Goal: Task Accomplishment & Management: Manage account settings

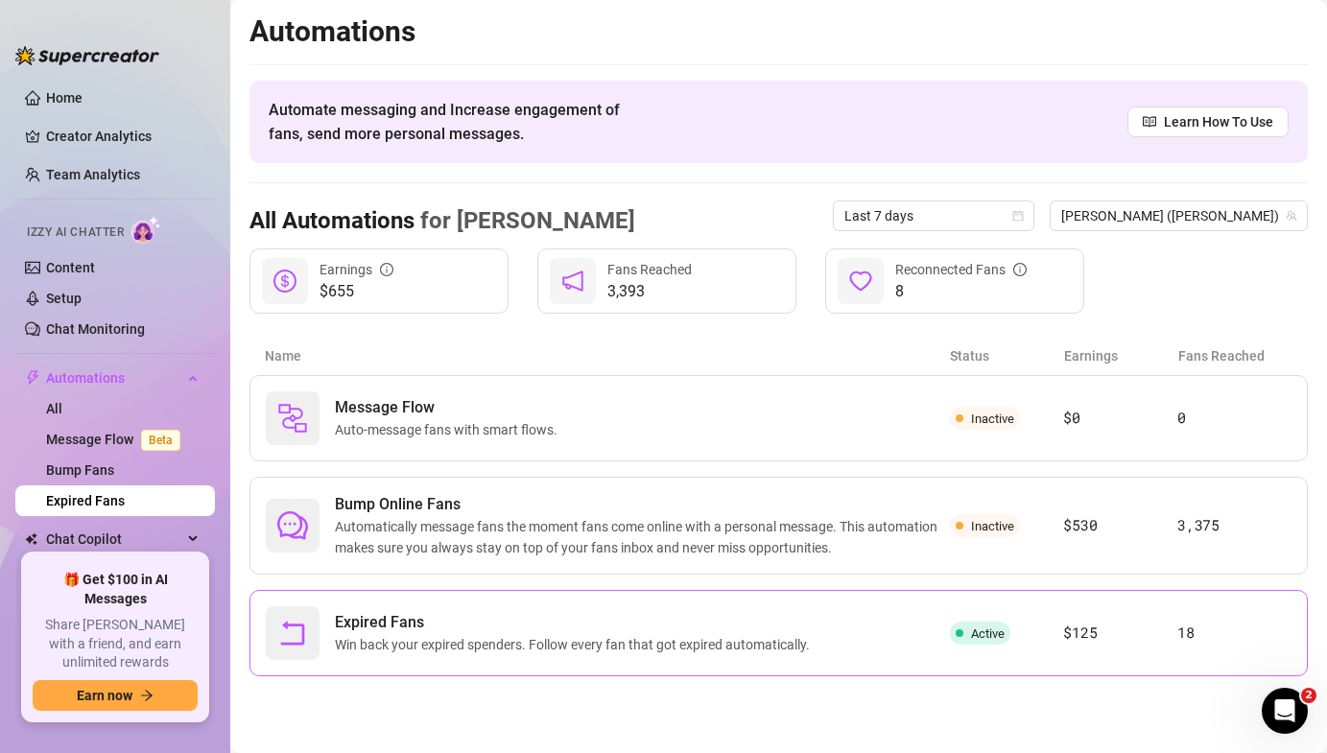
click at [655, 625] on span "Expired Fans" at bounding box center [576, 622] width 483 height 23
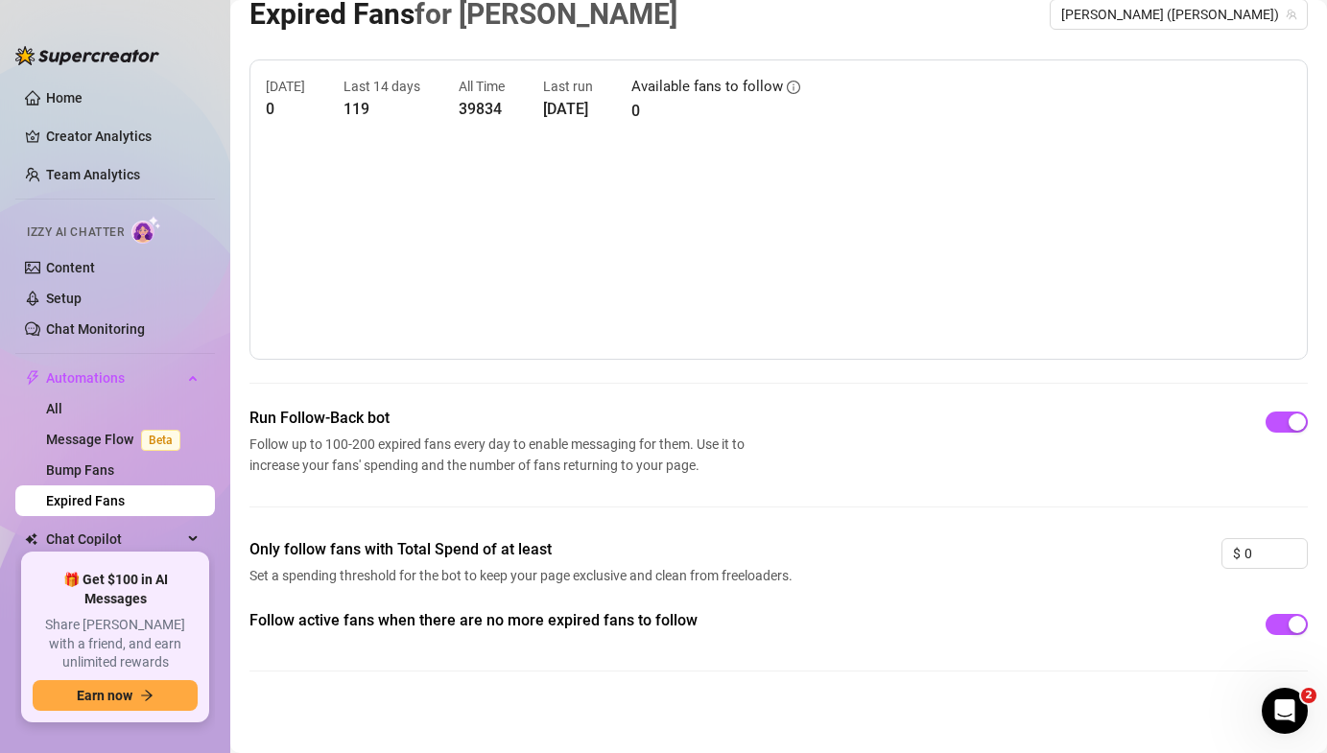
scroll to position [29, 0]
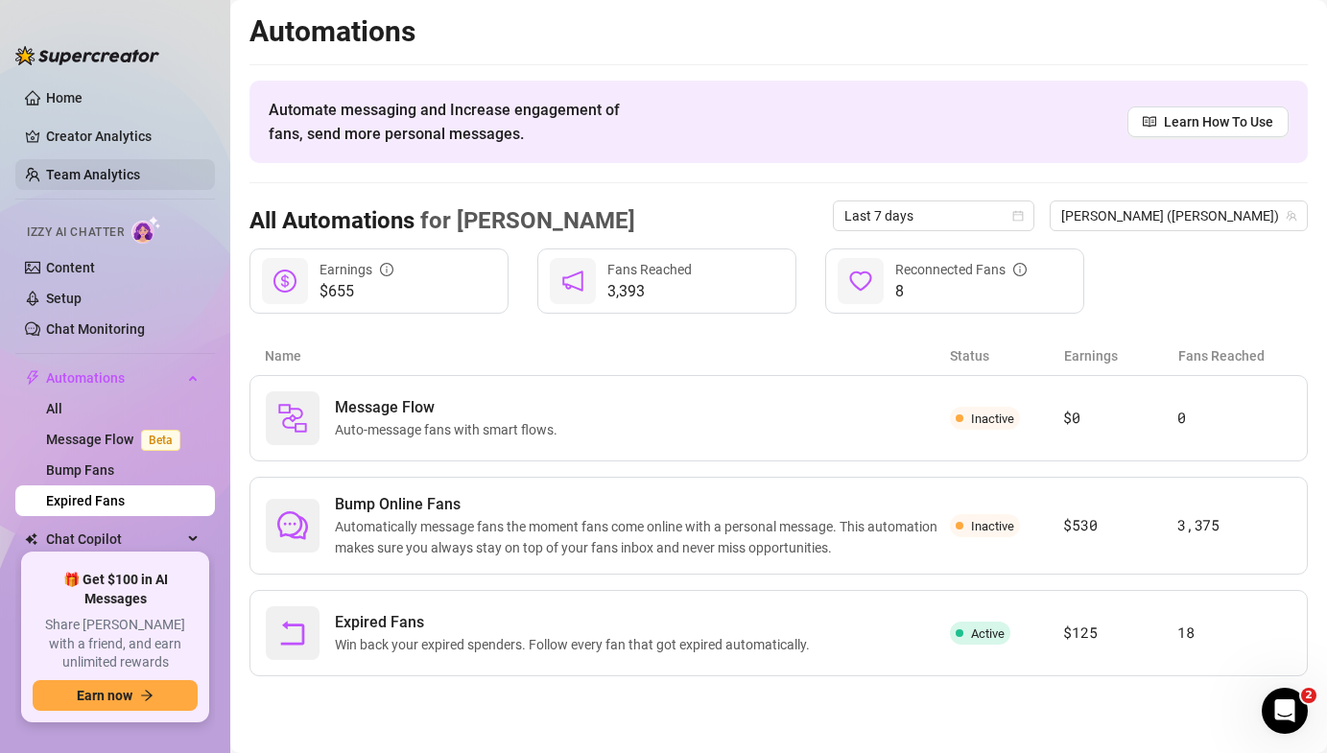
click at [58, 167] on link "Team Analytics" at bounding box center [93, 174] width 94 height 15
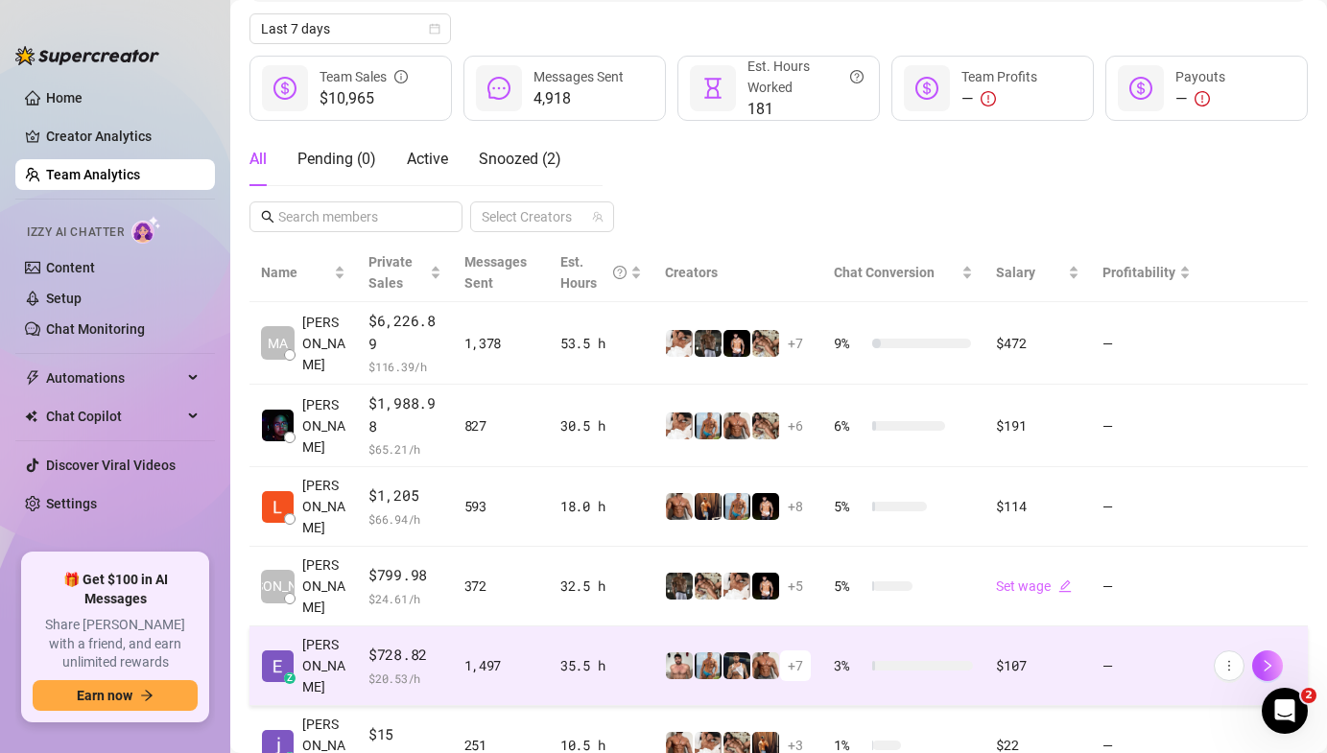
scroll to position [227, 0]
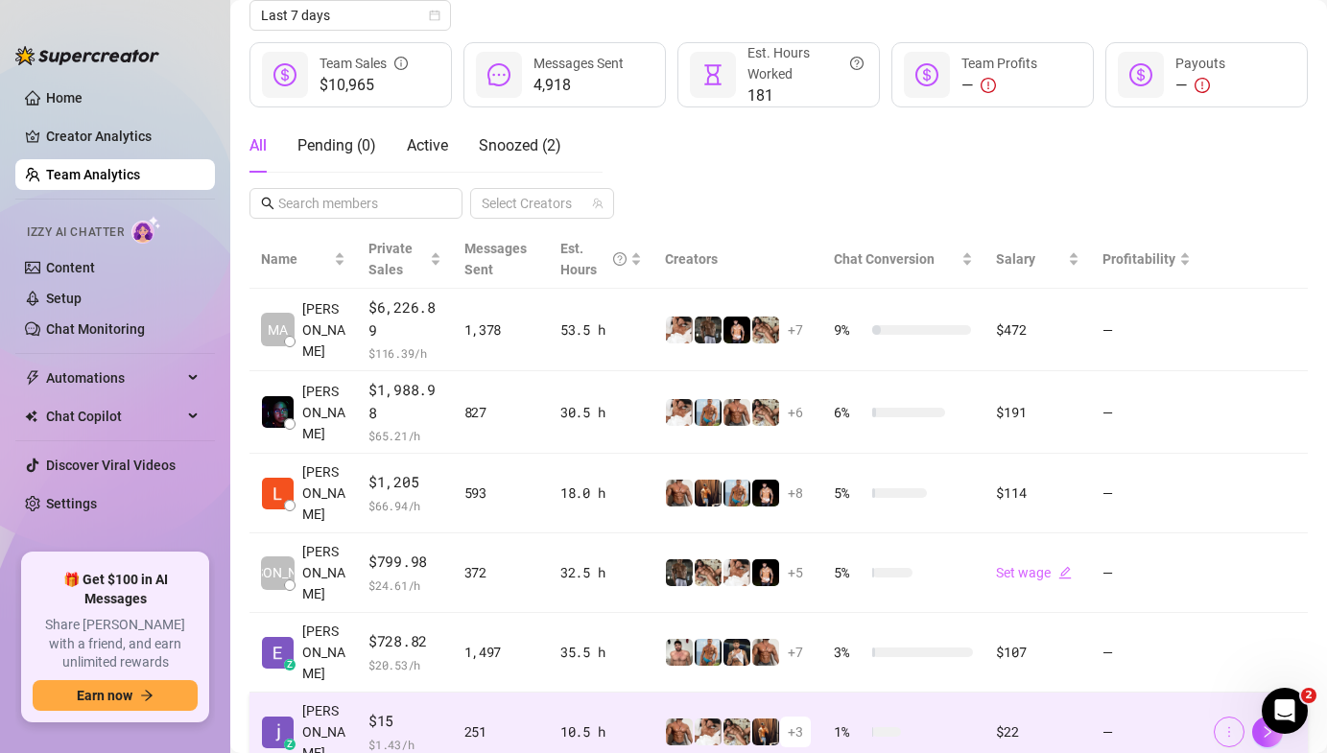
click at [1231, 725] on icon "more" at bounding box center [1228, 731] width 13 height 13
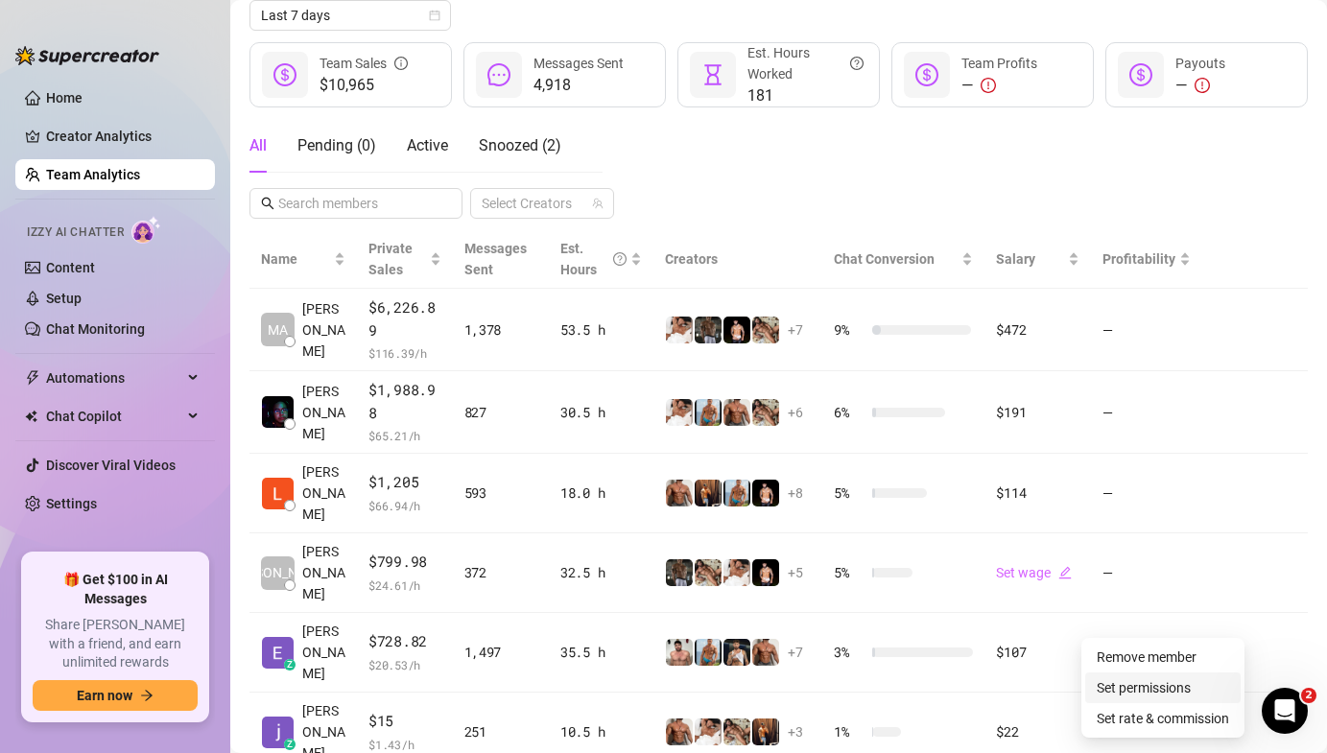
click at [1126, 687] on link "Set permissions" at bounding box center [1144, 687] width 94 height 15
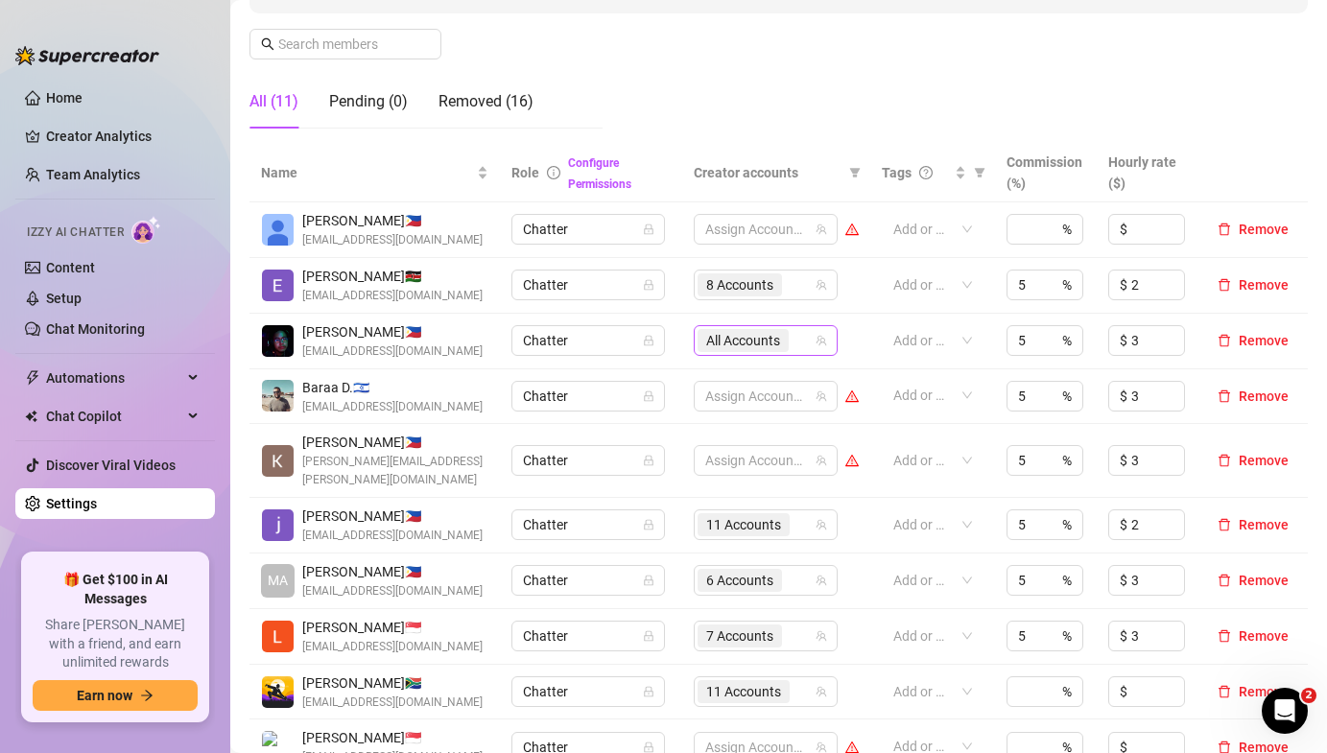
scroll to position [284, 0]
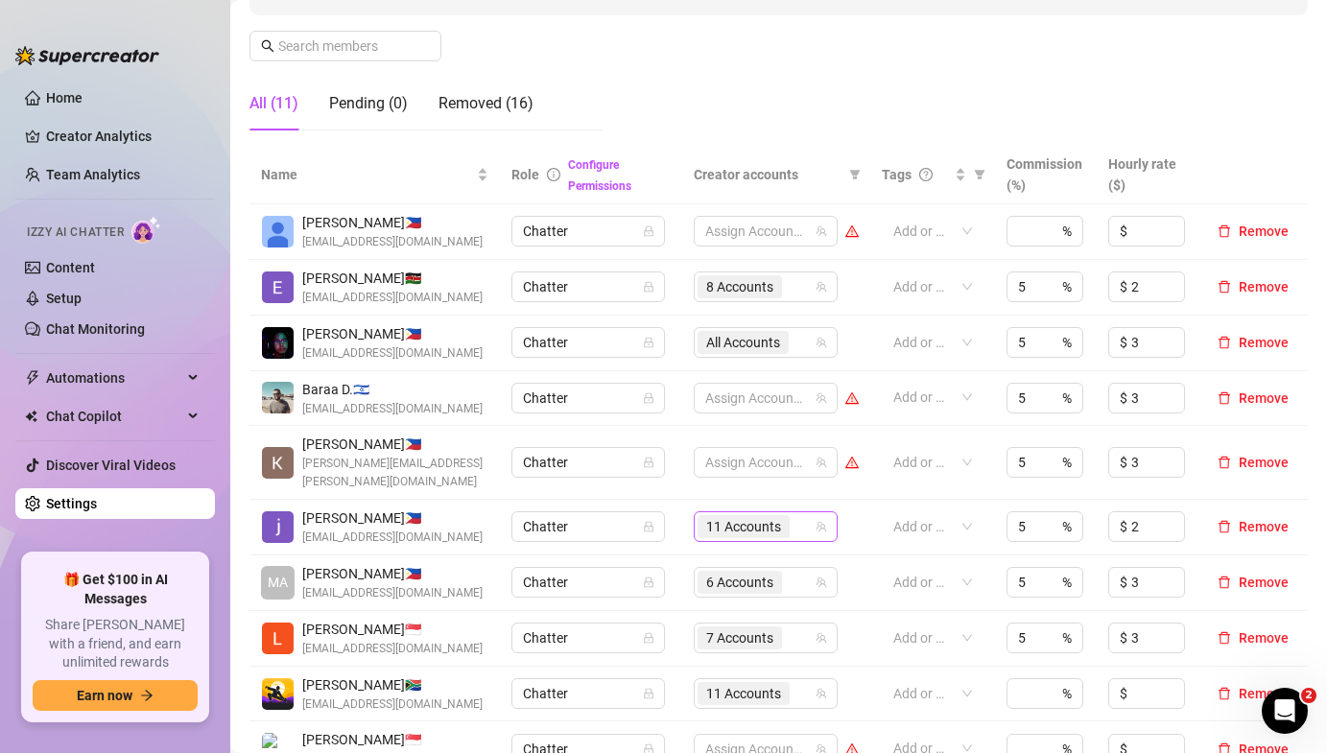
click at [733, 516] on span "11 Accounts" at bounding box center [743, 526] width 75 height 21
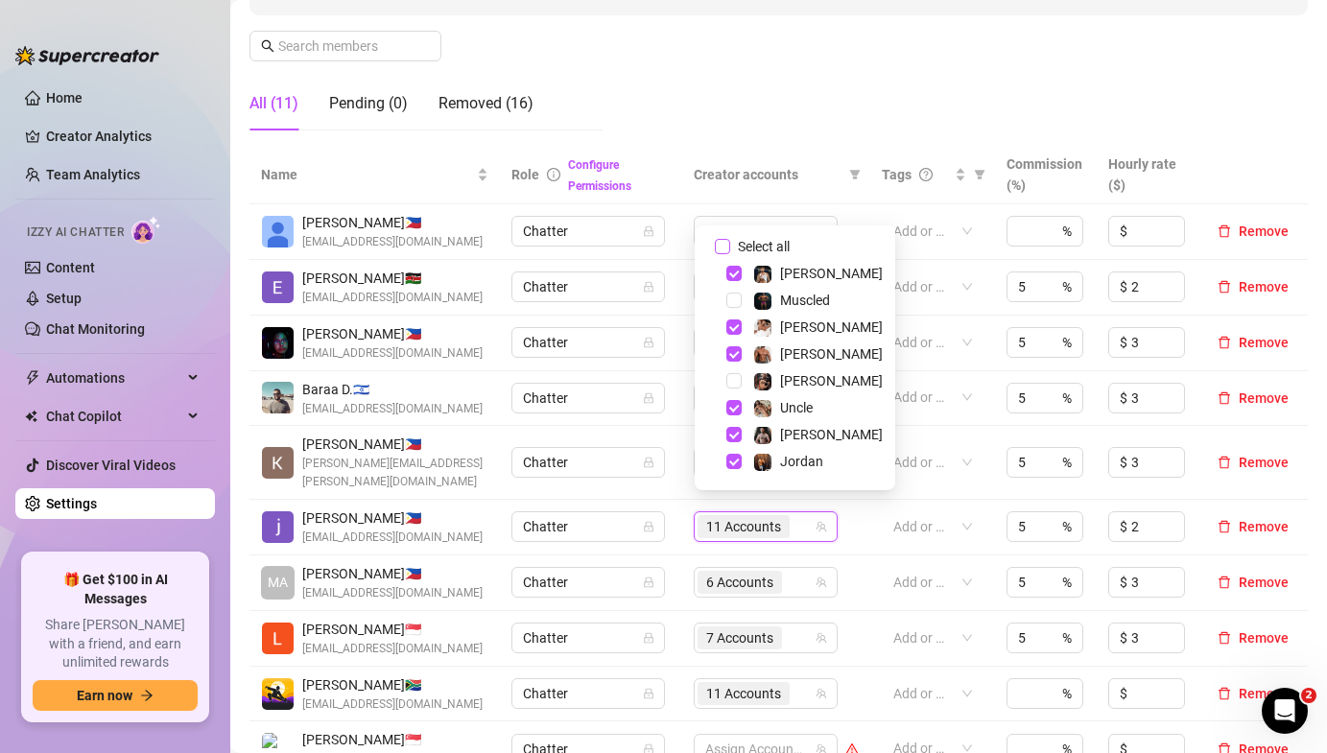
click at [720, 245] on input "Select all" at bounding box center [722, 246] width 15 height 15
checkbox input "true"
click at [670, 259] on td "Chatter" at bounding box center [590, 232] width 181 height 56
